Goal: Transaction & Acquisition: Purchase product/service

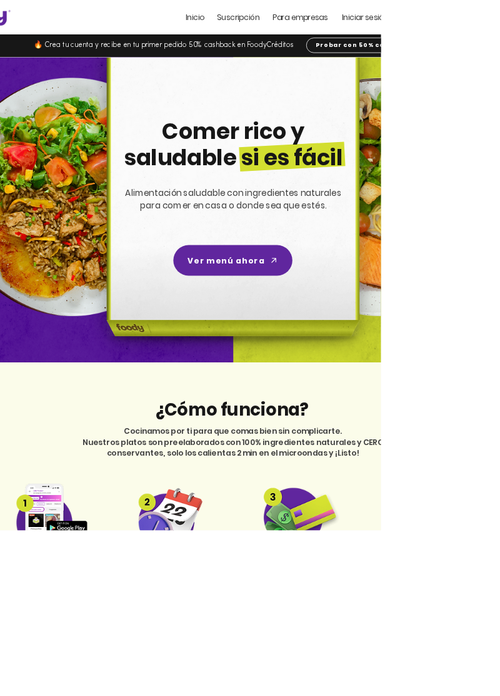
click at [487, 24] on span "Iniciar sesión" at bounding box center [479, 23] width 61 height 14
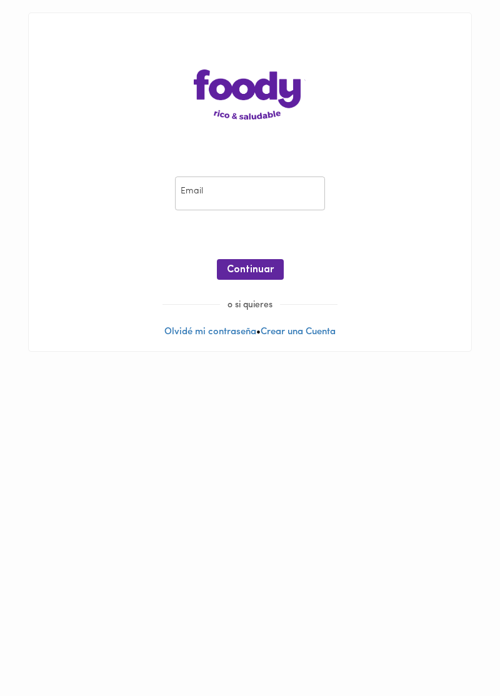
click at [213, 195] on input "email" at bounding box center [250, 193] width 150 height 34
type input "felipe.aguirre.gamboa@gmail.com"
click at [240, 268] on span "Continuar" at bounding box center [250, 270] width 47 height 12
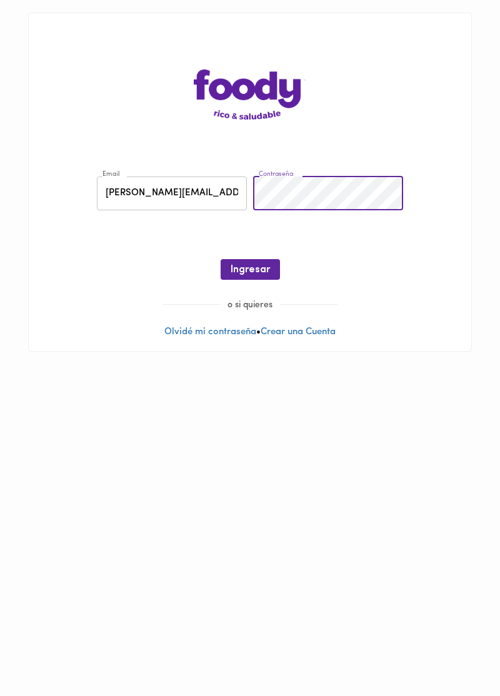
click at [246, 266] on span "Ingresar" at bounding box center [250, 270] width 39 height 12
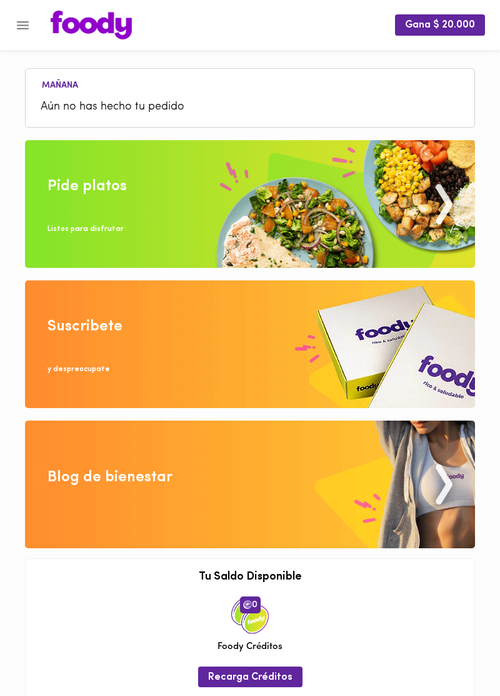
click at [75, 206] on img at bounding box center [250, 204] width 450 height 128
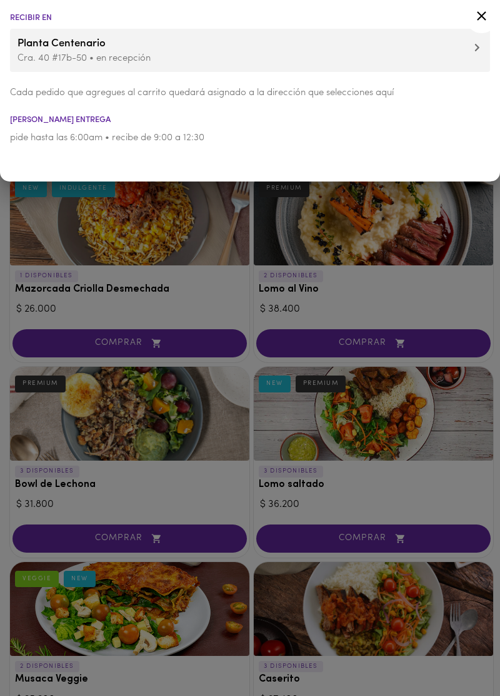
click at [79, 268] on div at bounding box center [250, 348] width 500 height 696
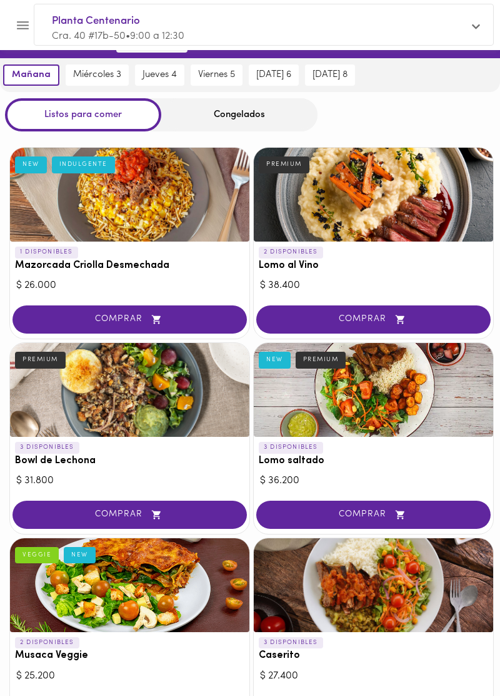
scroll to position [30, 0]
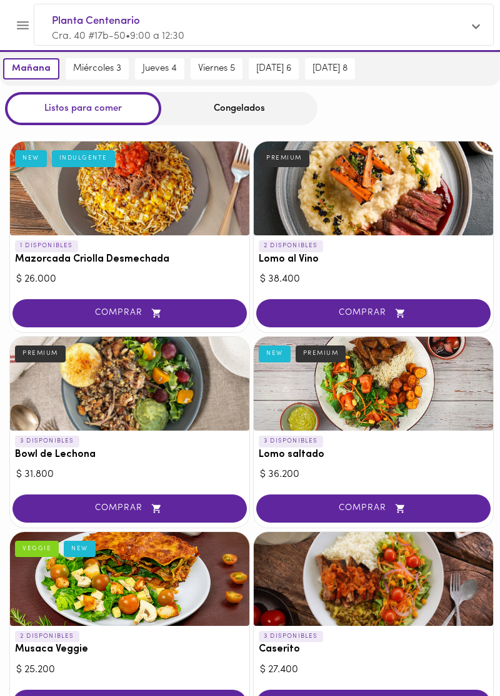
click at [320, 580] on div at bounding box center [374, 579] width 240 height 94
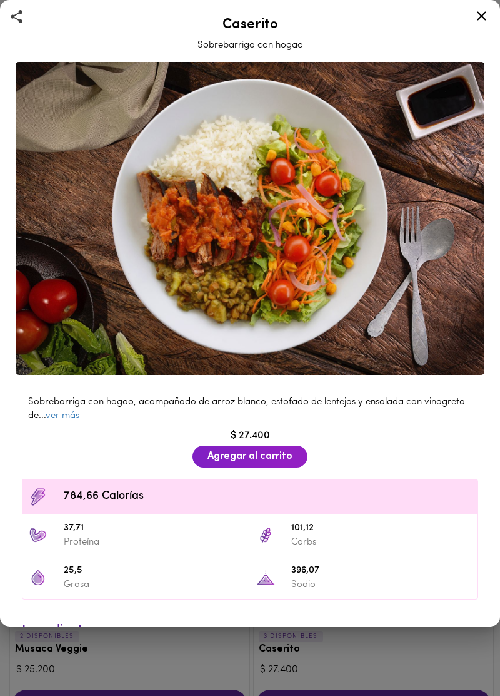
click at [65, 417] on link "ver más" at bounding box center [63, 415] width 34 height 9
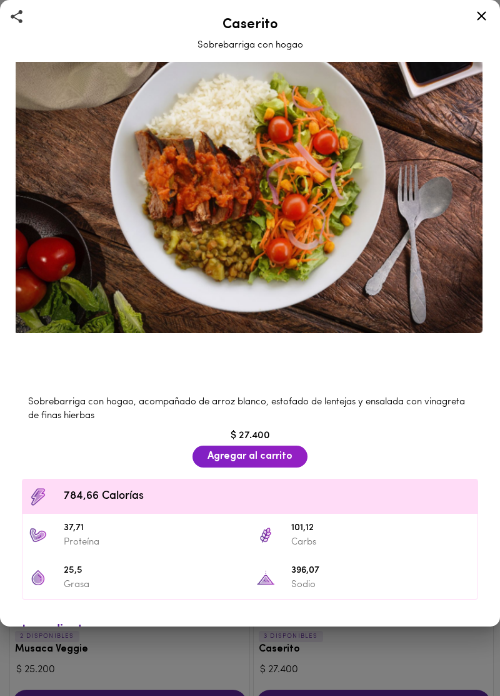
scroll to position [6, 0]
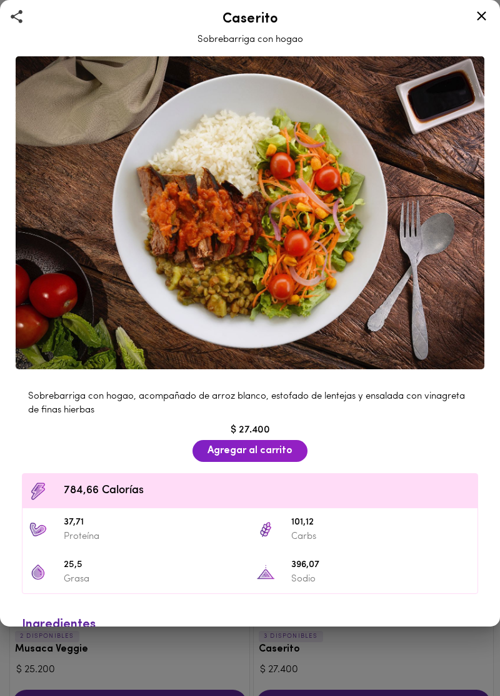
click at [465, 647] on link "ver más" at bounding box center [244, 650] width 445 height 23
click at [476, 18] on icon at bounding box center [482, 16] width 16 height 16
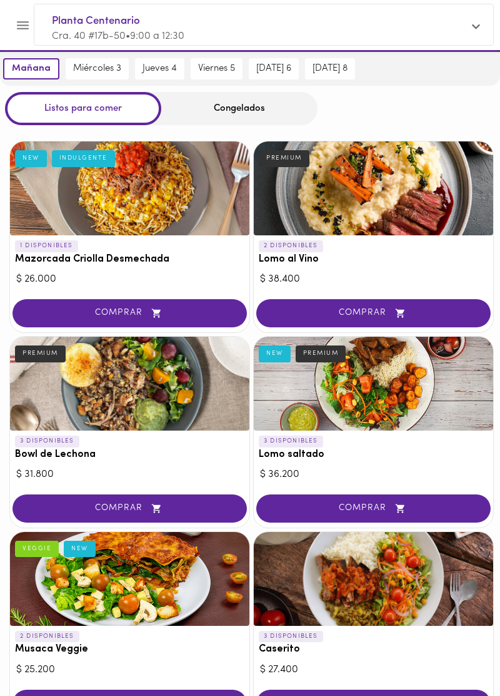
click at [59, 200] on div at bounding box center [130, 188] width 240 height 94
click at [90, 159] on div "INDULGENTE" at bounding box center [83, 158] width 63 height 16
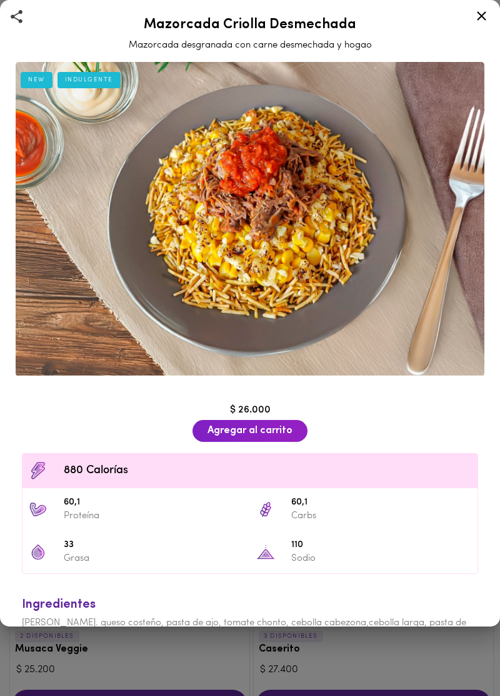
click at [85, 76] on div "INDULGENTE" at bounding box center [89, 80] width 63 height 16
click at [480, 14] on icon at bounding box center [481, 15] width 9 height 9
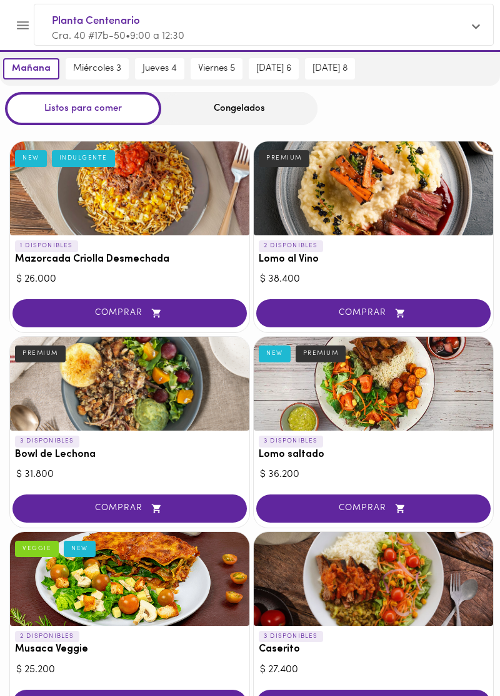
click at [59, 318] on span "COMPRAR" at bounding box center [129, 313] width 203 height 11
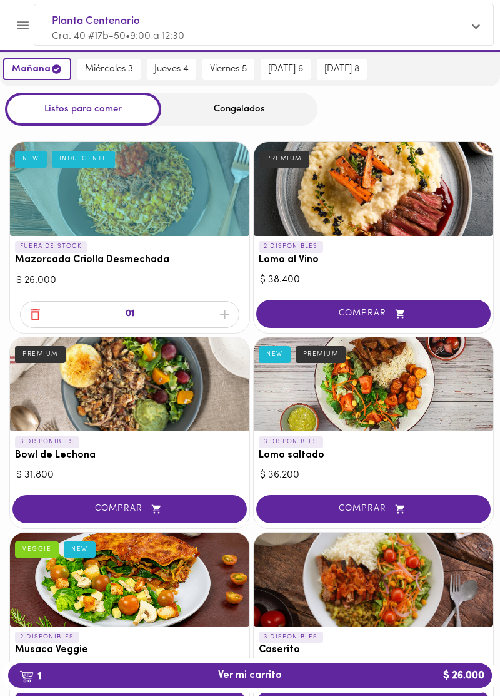
scroll to position [30, 0]
click at [220, 109] on div "Congelados" at bounding box center [239, 109] width 156 height 33
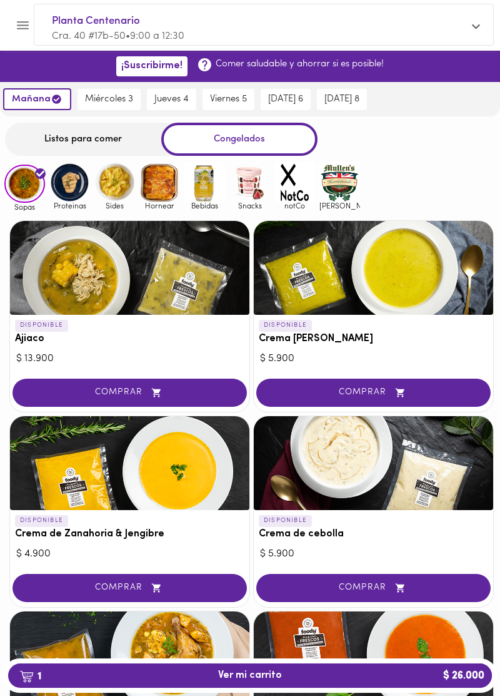
click at [206, 178] on img at bounding box center [205, 182] width 41 height 41
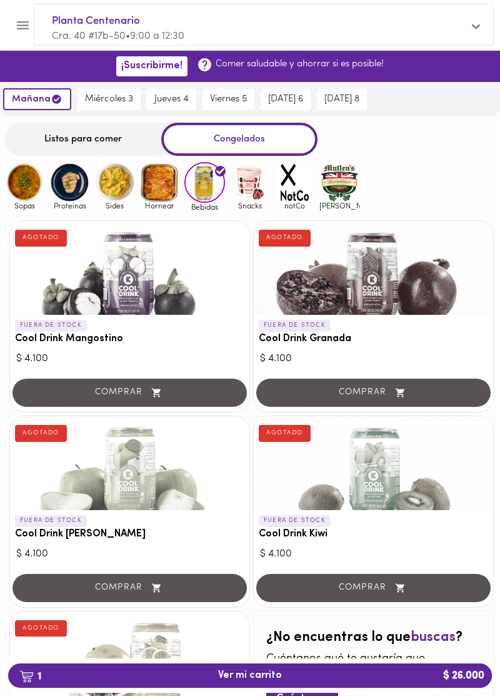
click at [108, 94] on span "miércoles 3" at bounding box center [109, 99] width 48 height 11
click at [176, 94] on span "jueves 4" at bounding box center [178, 99] width 34 height 11
click at [74, 141] on div "Listos para comer" at bounding box center [83, 139] width 156 height 33
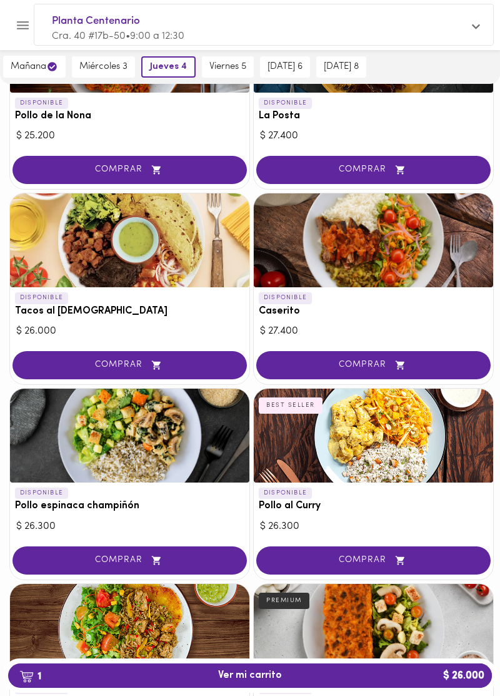
scroll to position [958, 0]
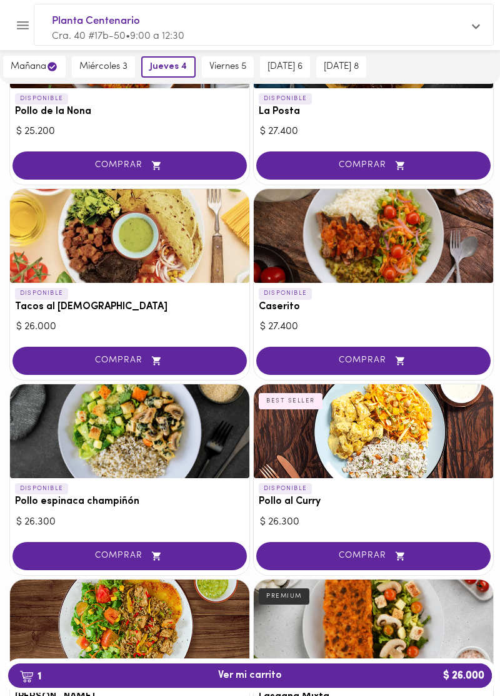
click at [330, 430] on div at bounding box center [374, 431] width 240 height 94
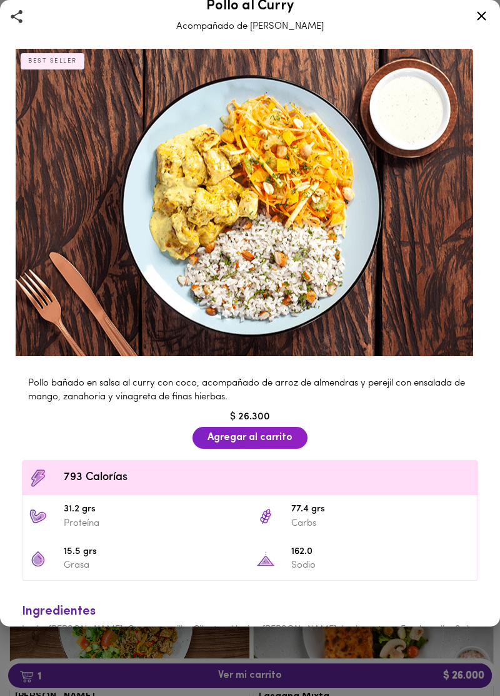
scroll to position [18, 0]
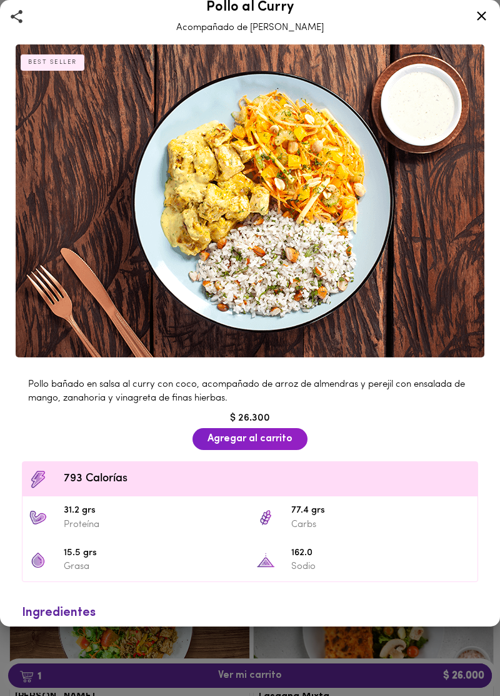
click at [482, 23] on icon at bounding box center [482, 16] width 16 height 16
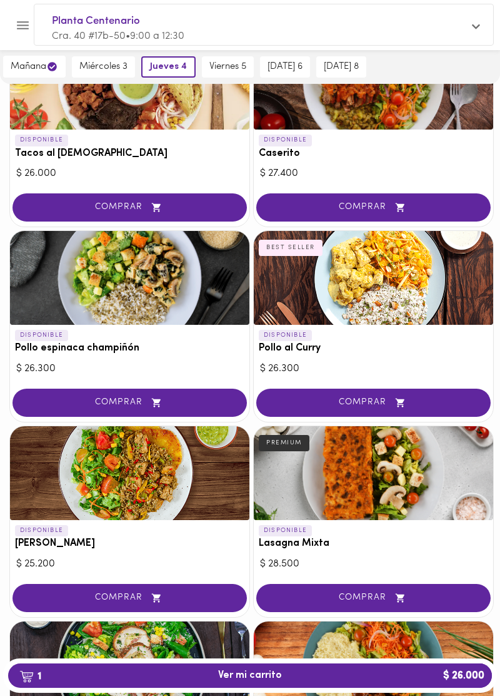
scroll to position [1126, 0]
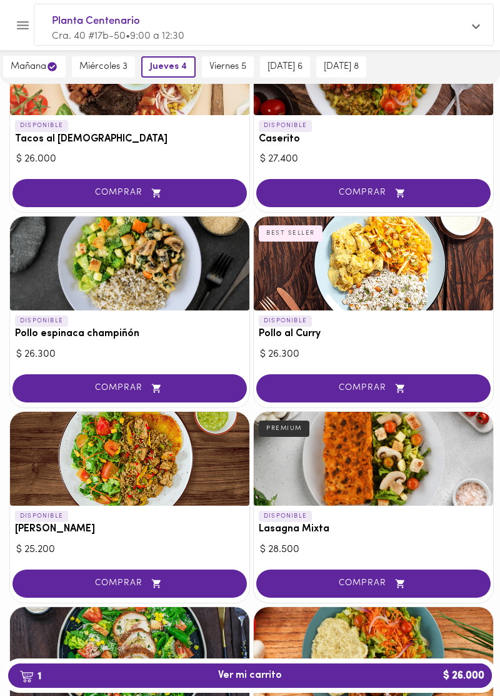
click at [87, 19] on span "Planta Centenario" at bounding box center [258, 21] width 412 height 16
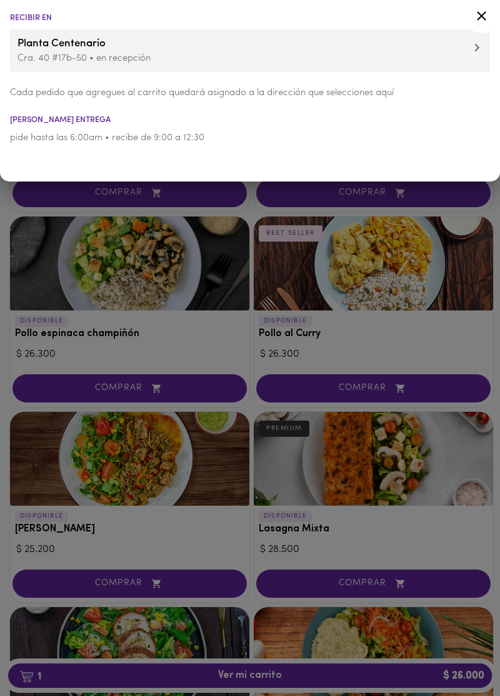
click at [78, 284] on div at bounding box center [250, 348] width 500 height 696
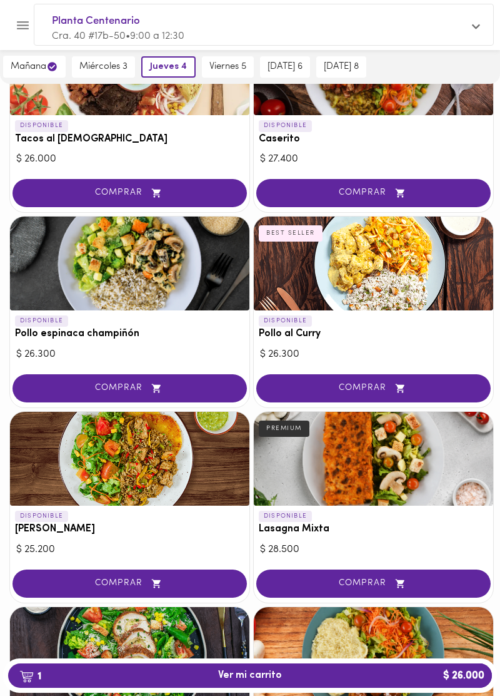
click at [229, 66] on span "viernes 5" at bounding box center [228, 66] width 37 height 11
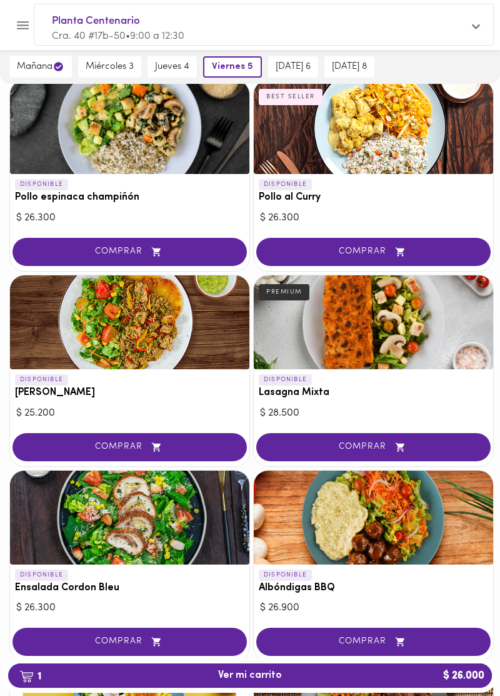
scroll to position [1265, 0]
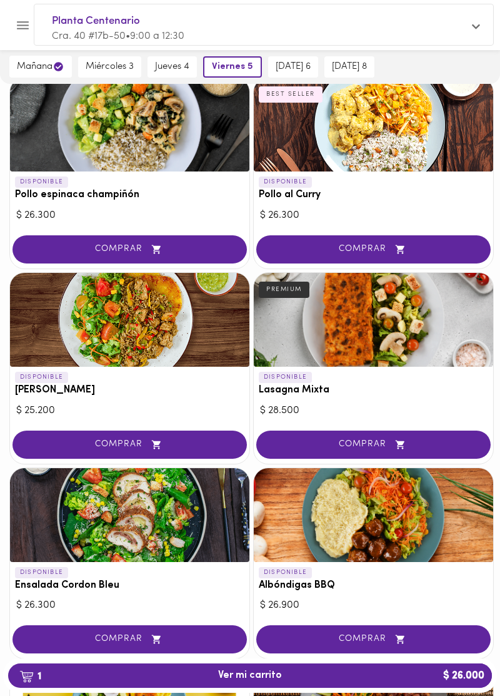
click at [329, 322] on div at bounding box center [374, 320] width 240 height 94
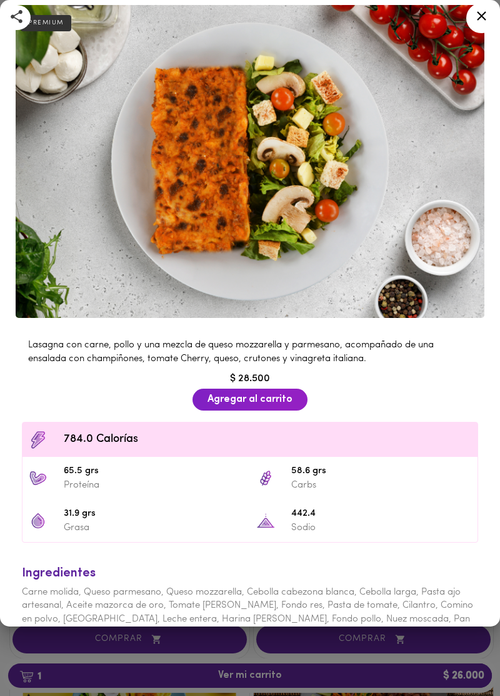
scroll to position [73, 0]
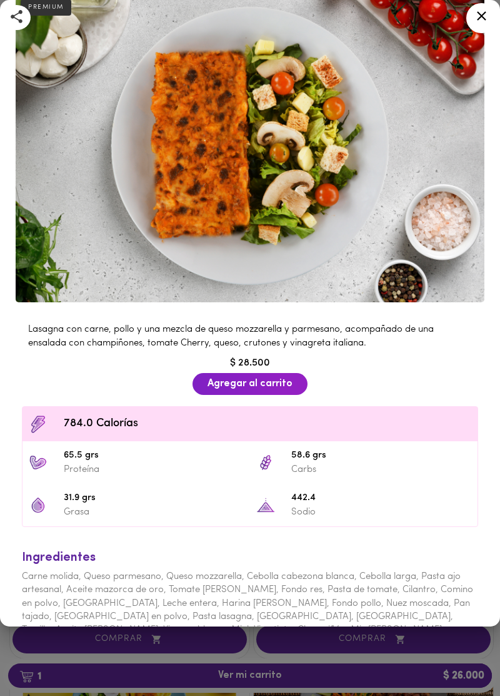
click at [243, 392] on button "Agregar al carrito" at bounding box center [250, 384] width 115 height 22
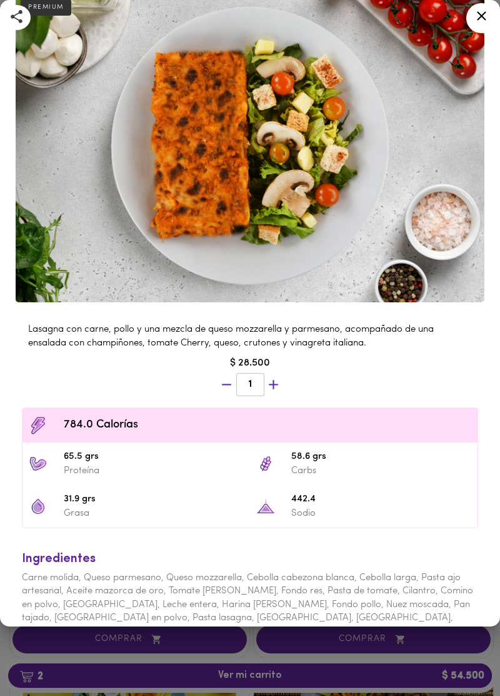
click at [484, 24] on div at bounding box center [482, 18] width 31 height 30
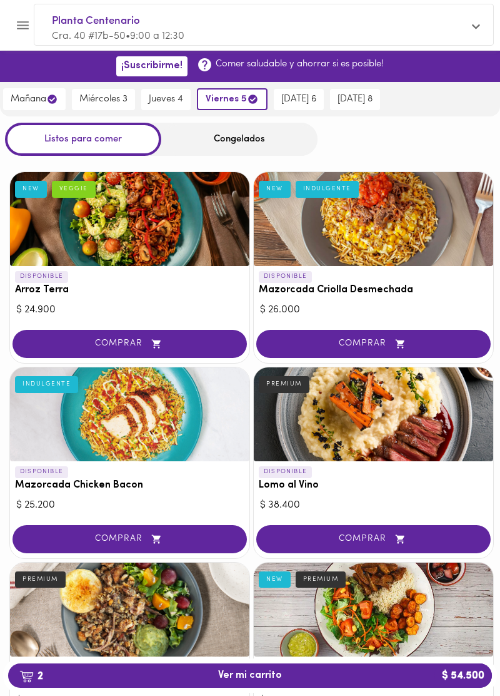
click at [170, 94] on span "jueves 4" at bounding box center [166, 99] width 34 height 11
click at [235, 100] on span "viernes 5" at bounding box center [240, 99] width 49 height 12
click at [238, 100] on span "viernes 5" at bounding box center [238, 99] width 53 height 12
click at [29, 678] on img "button" at bounding box center [26, 676] width 14 height 13
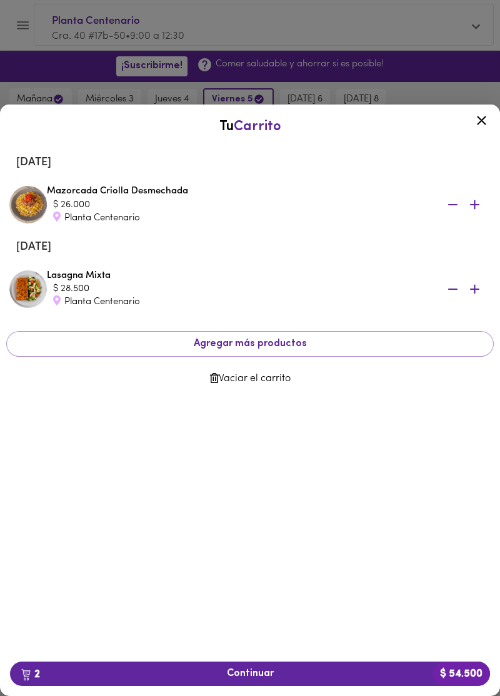
click at [454, 287] on icon "button" at bounding box center [453, 289] width 16 height 16
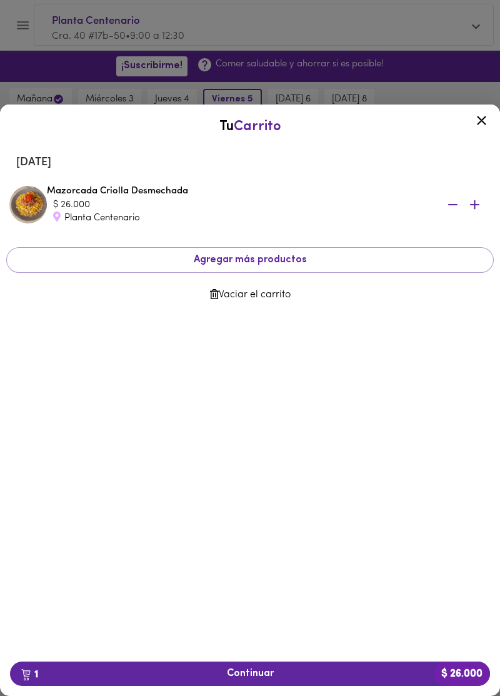
click at [453, 293] on span "Vaciar el carrito" at bounding box center [250, 295] width 468 height 12
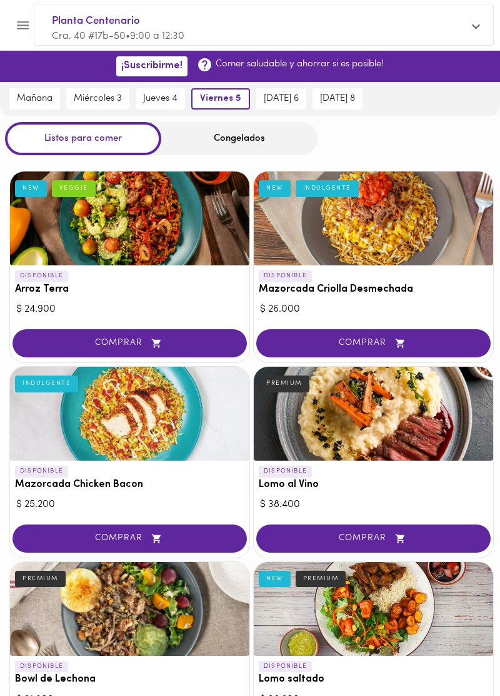
click at [101, 96] on span "miércoles 3" at bounding box center [98, 98] width 48 height 11
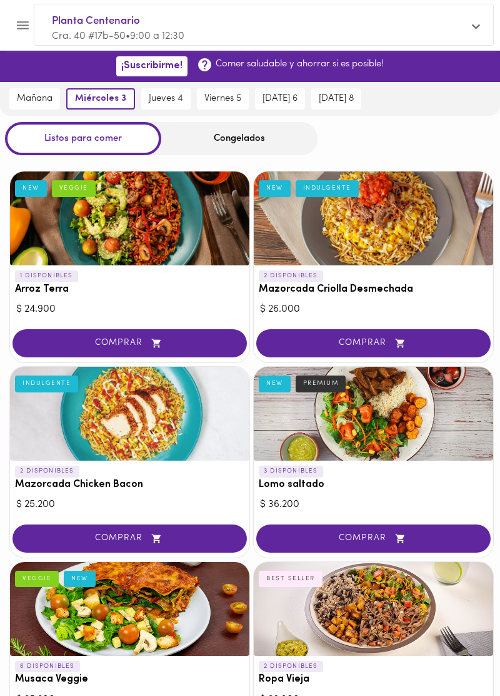
click at [29, 91] on button "mañana" at bounding box center [34, 98] width 51 height 21
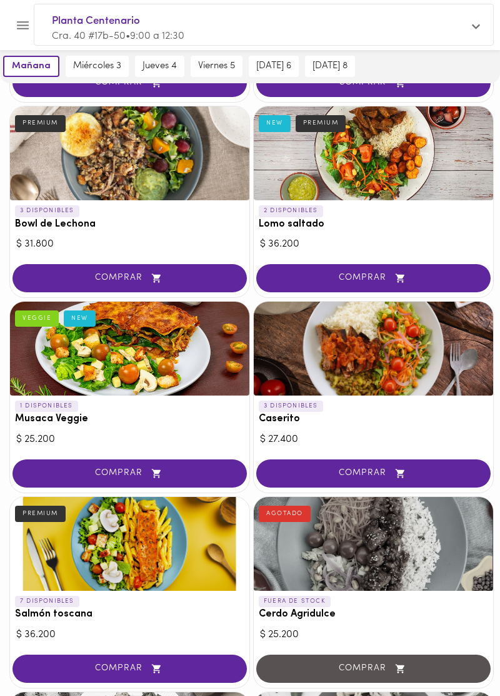
scroll to position [261, 0]
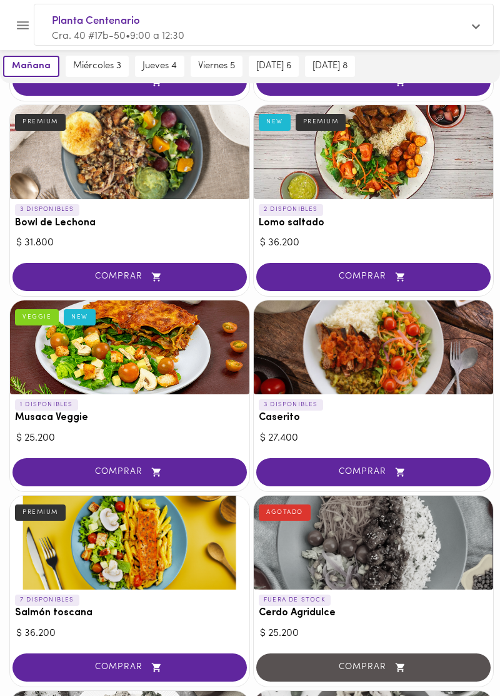
click at [78, 546] on div at bounding box center [130, 542] width 240 height 94
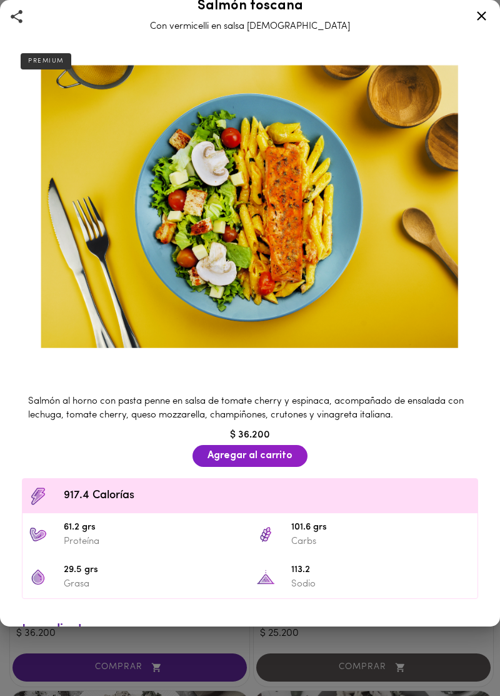
scroll to position [26, 0]
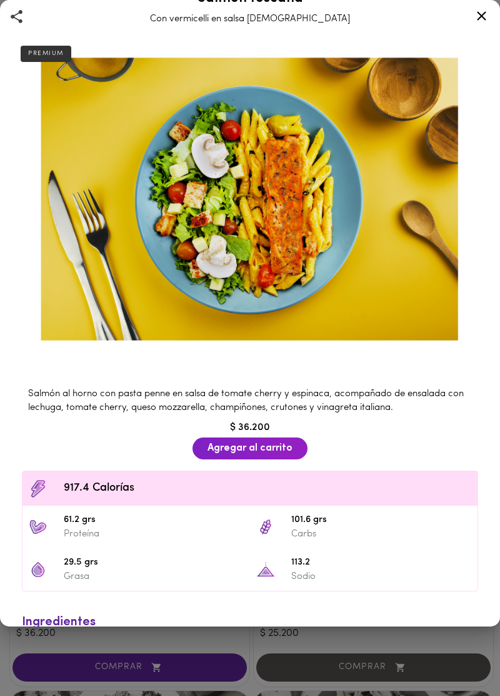
click at [223, 452] on span "Agregar al carrito" at bounding box center [250, 448] width 85 height 12
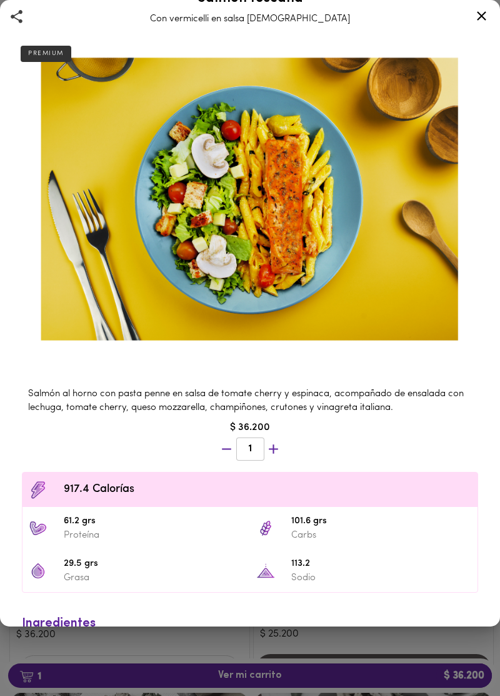
scroll to position [263, 0]
click at [475, 17] on icon at bounding box center [482, 16] width 16 height 16
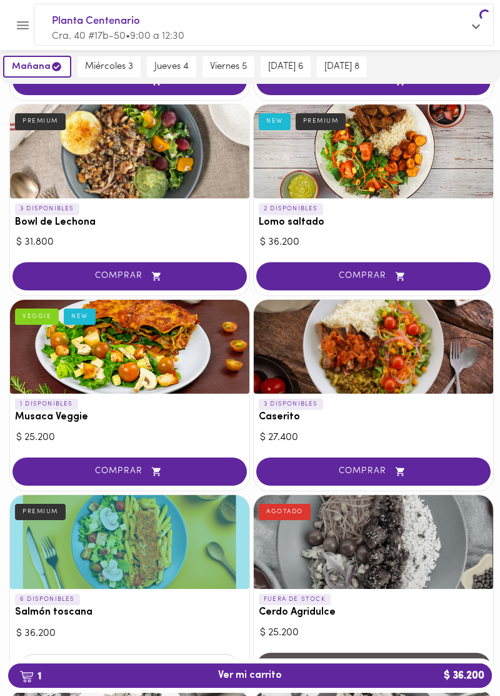
scroll to position [261, 0]
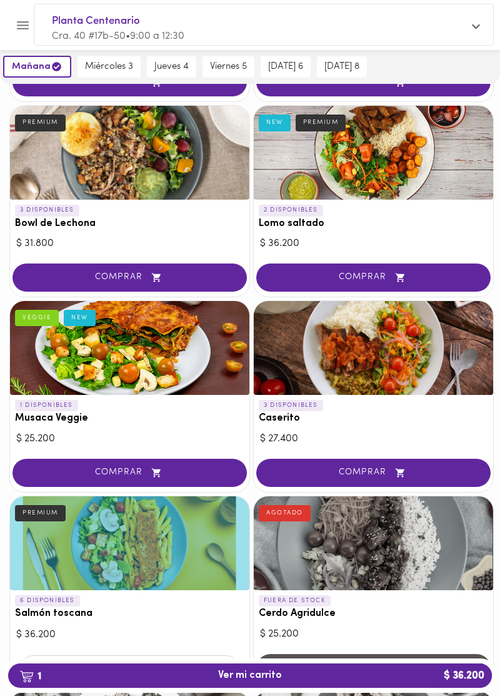
click at [166, 66] on span "jueves 4" at bounding box center [172, 66] width 34 height 11
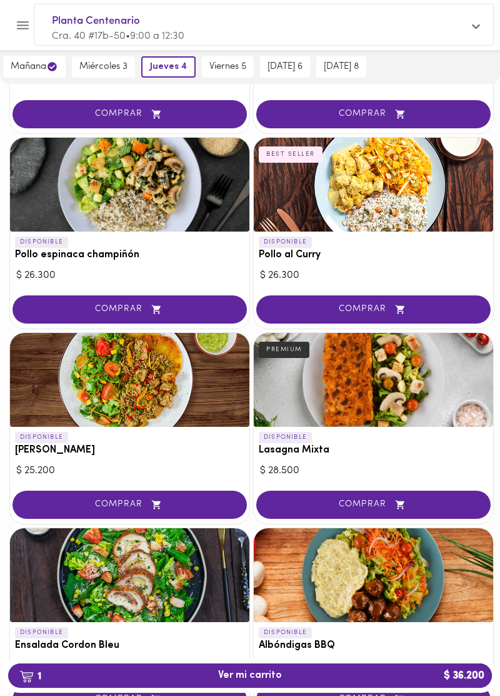
scroll to position [1206, 0]
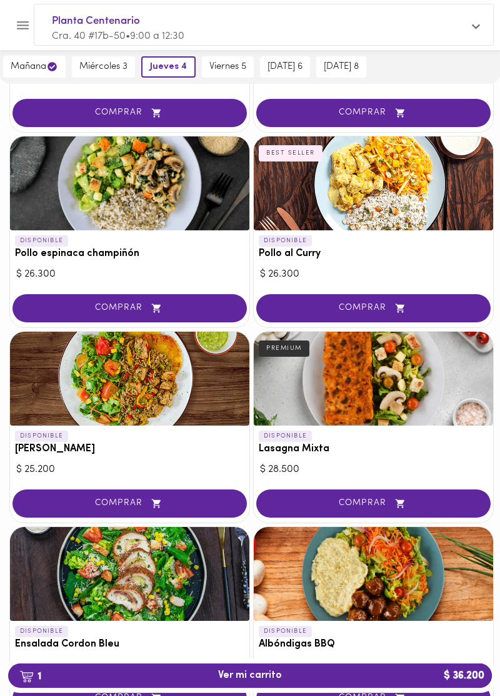
click at [321, 499] on span "COMPRAR" at bounding box center [373, 503] width 203 height 11
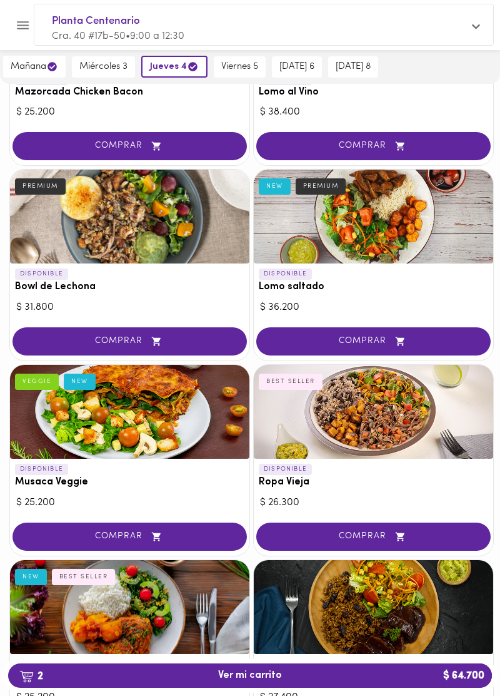
scroll to position [0, 0]
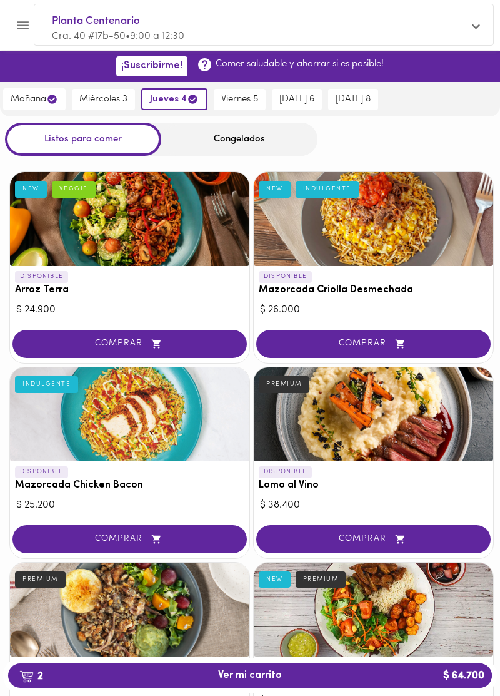
click at [223, 136] on div "Congelados" at bounding box center [239, 139] width 156 height 33
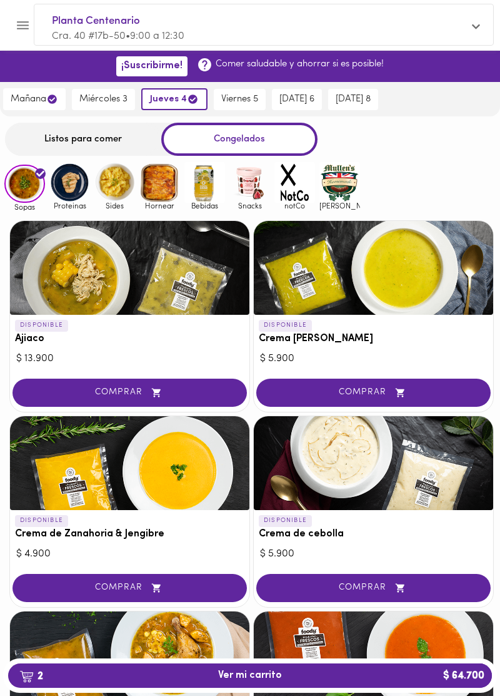
click at [204, 188] on img at bounding box center [205, 182] width 41 height 41
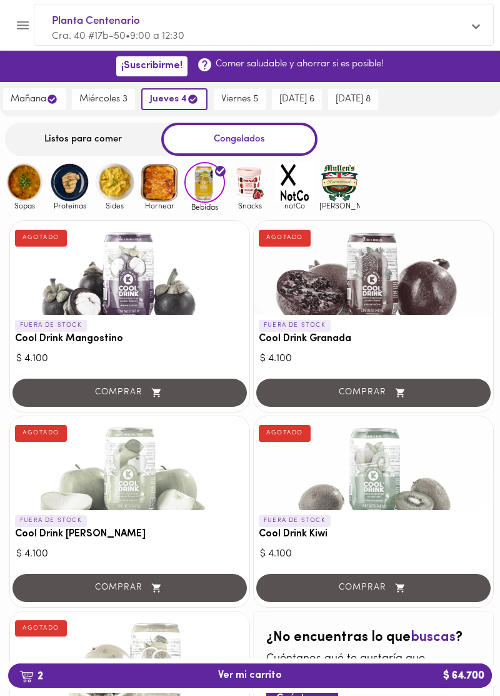
click at [206, 678] on span "2 Ver mi carrito $ 64.700" at bounding box center [250, 675] width 464 height 12
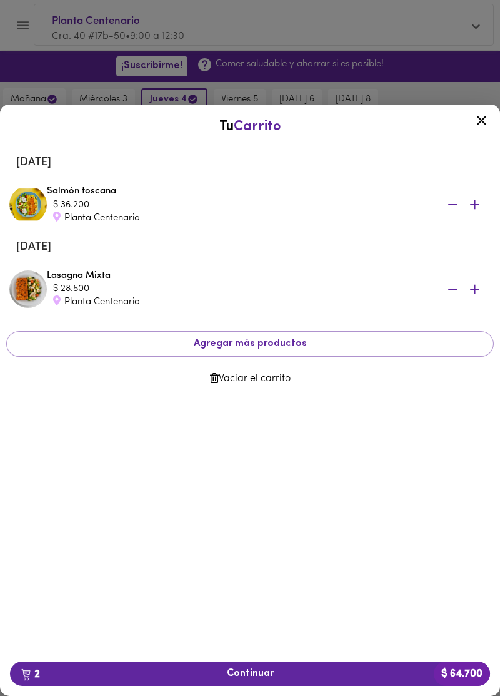
click at [235, 678] on span "2 Continuar $ 64.700" at bounding box center [250, 673] width 460 height 12
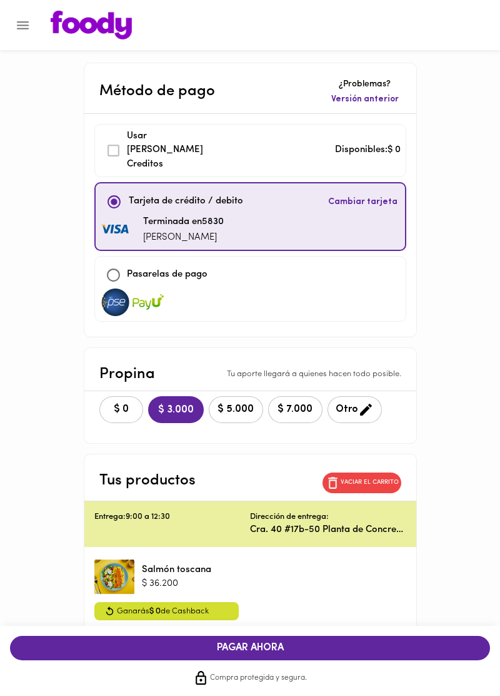
click at [109, 261] on input "checkbox" at bounding box center [113, 274] width 27 height 27
checkbox input "true"
checkbox input "false"
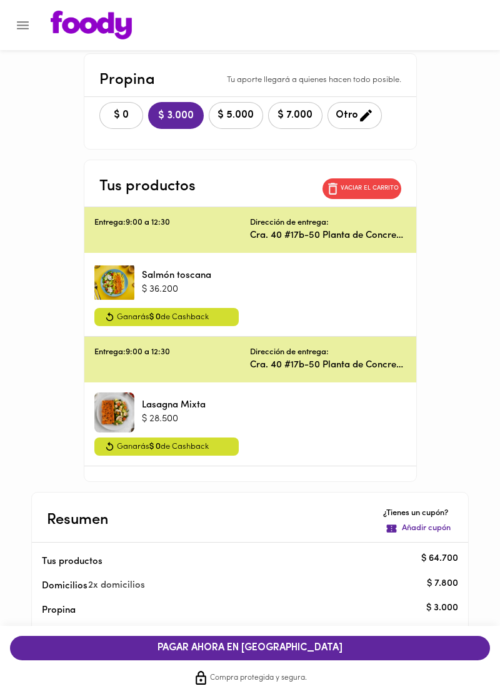
scroll to position [328, 0]
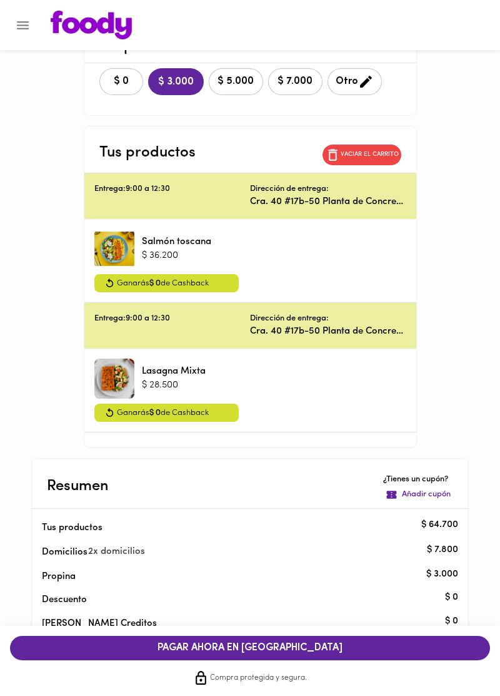
click at [181, 654] on span "PAGAR AHORA EN PASARELA" at bounding box center [250, 648] width 455 height 12
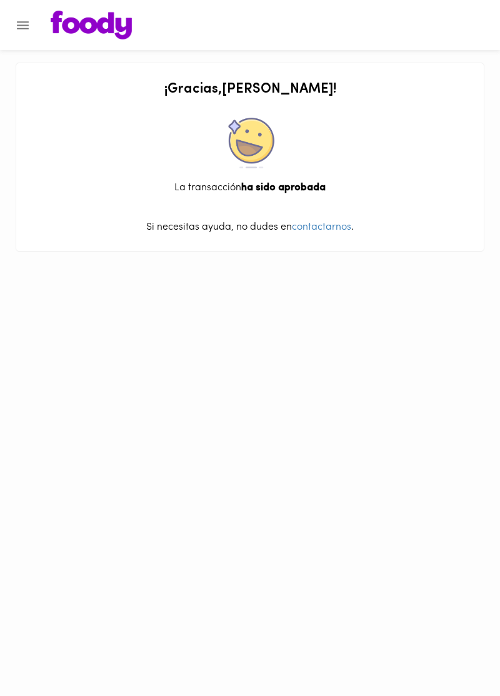
click at [24, 23] on icon "Menu" at bounding box center [23, 26] width 16 height 16
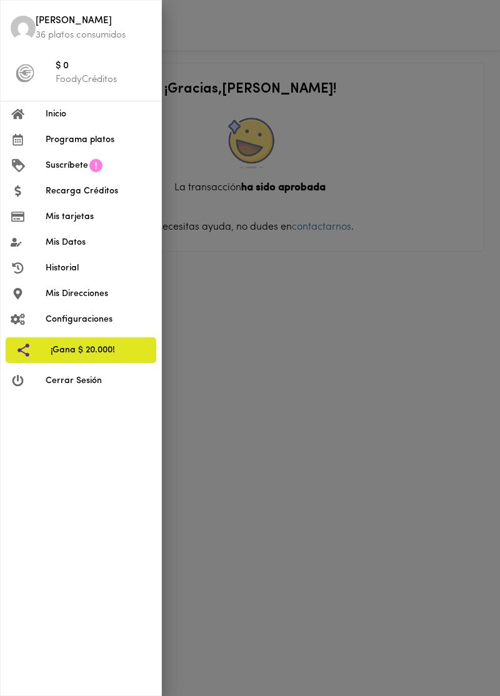
click at [46, 28] on span "Luis" at bounding box center [94, 21] width 116 height 14
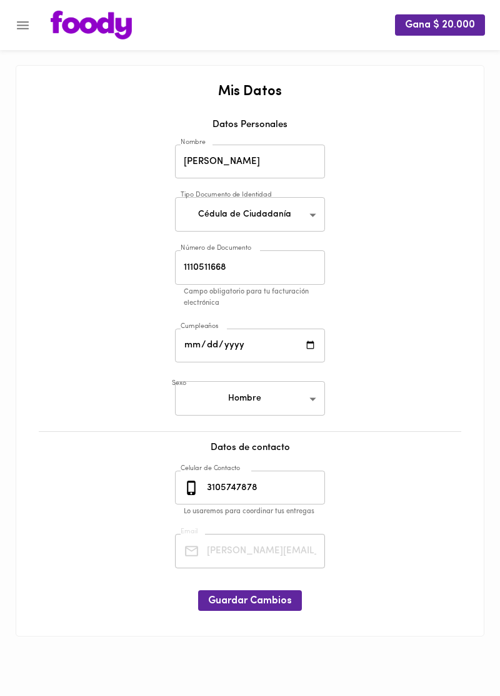
click at [24, 23] on icon "Menu" at bounding box center [23, 26] width 16 height 16
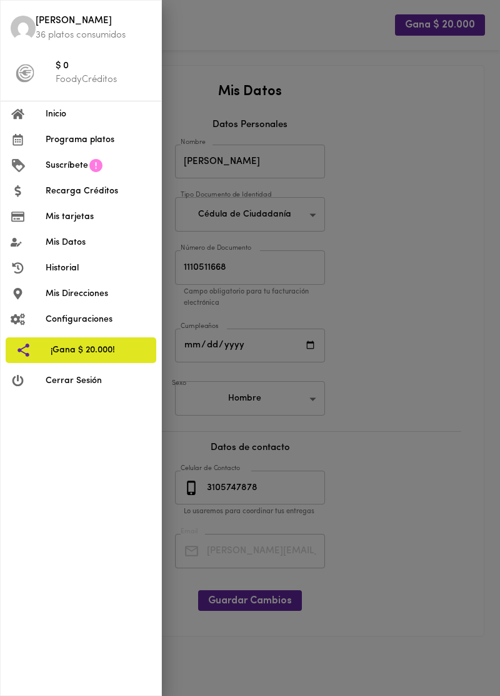
click at [38, 25] on span "Luis" at bounding box center [94, 21] width 116 height 14
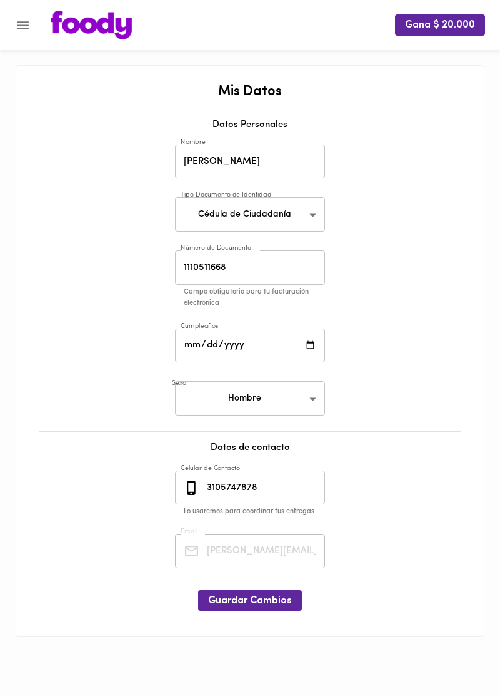
click at [77, 27] on img at bounding box center [91, 25] width 81 height 29
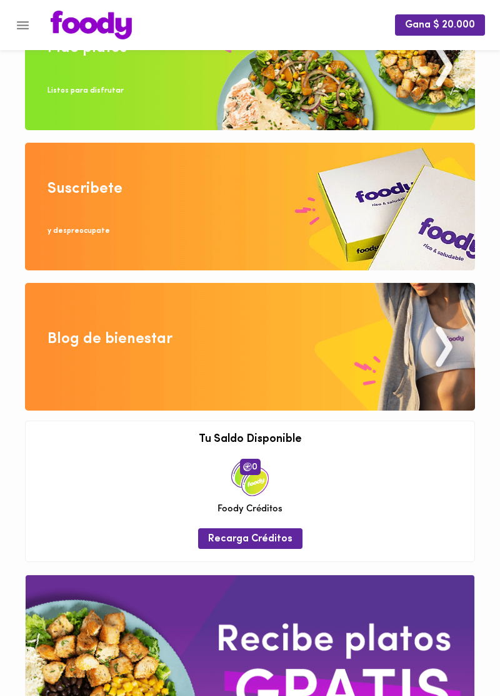
scroll to position [272, 0]
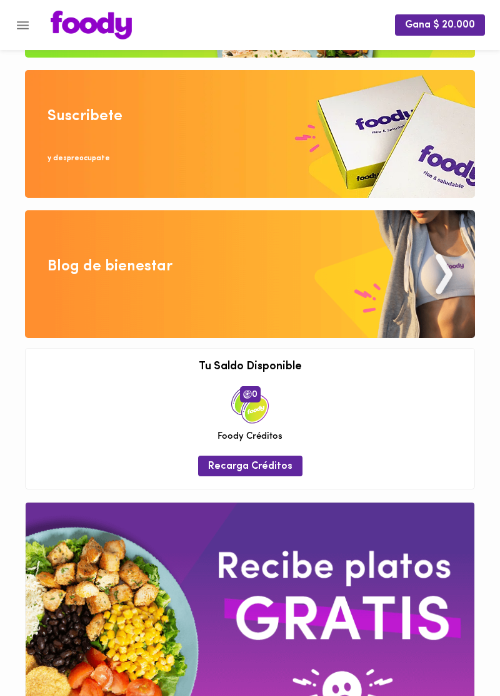
click at [447, 276] on img at bounding box center [250, 274] width 450 height 128
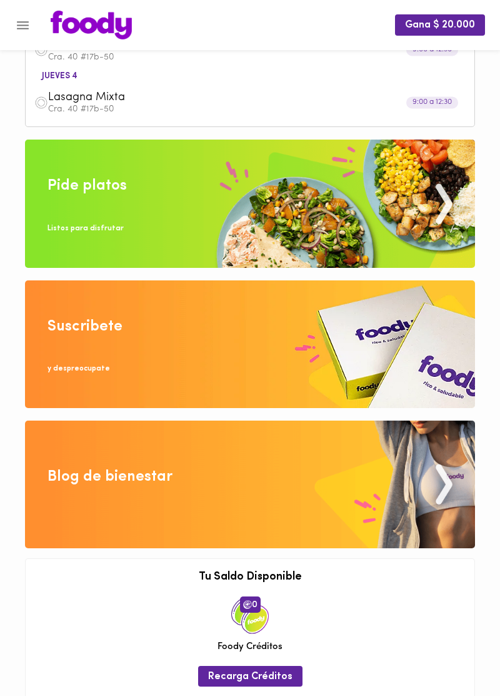
scroll to position [61, 0]
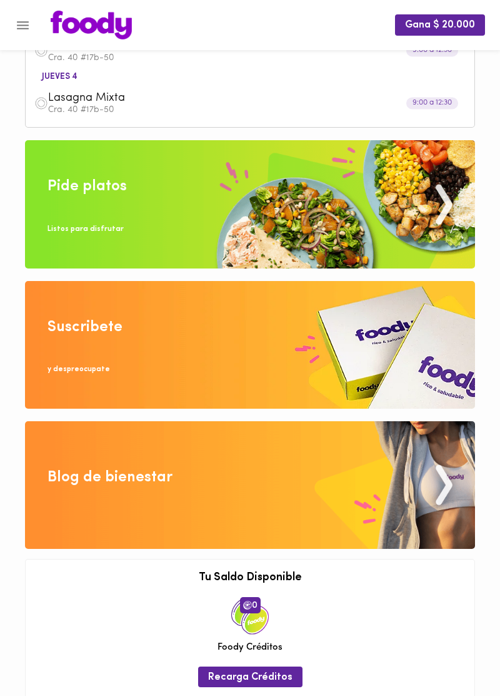
click at [76, 334] on div "Suscribete" at bounding box center [85, 327] width 75 height 21
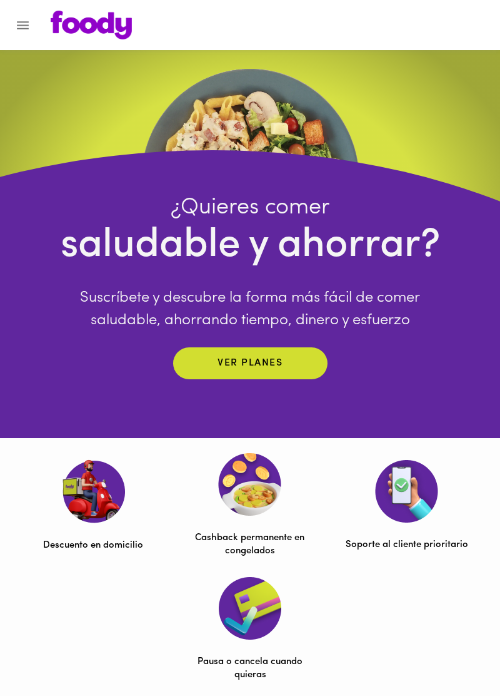
click at [91, 26] on img at bounding box center [91, 25] width 81 height 29
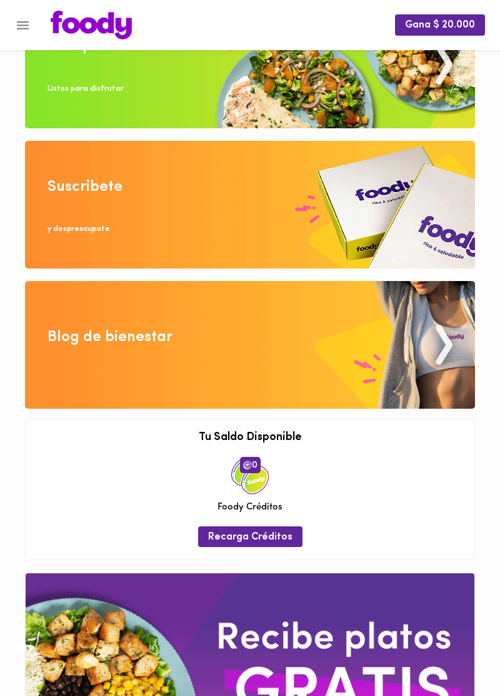
scroll to position [272, 0]
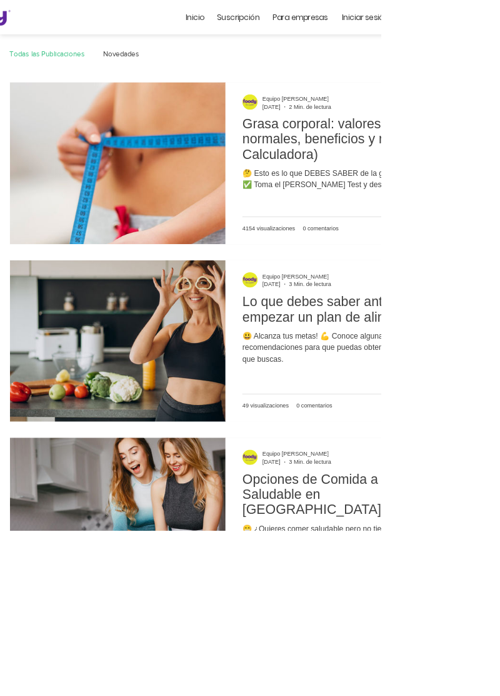
click at [75, 226] on img "Feed del blog" at bounding box center [155, 214] width 284 height 213
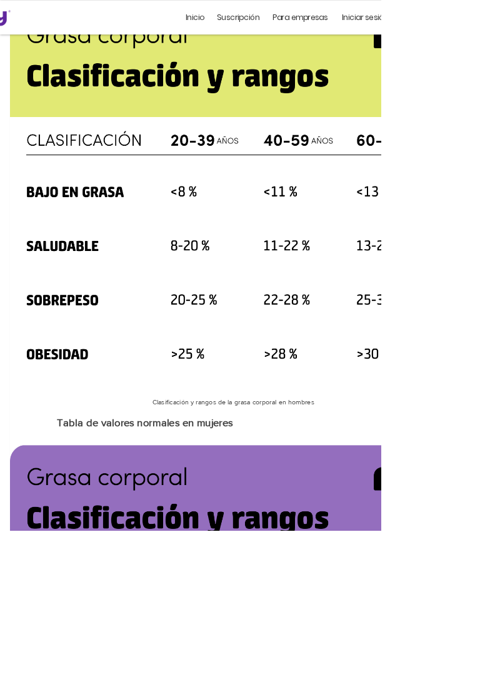
scroll to position [581, 0]
